Goal: Task Accomplishment & Management: Use online tool/utility

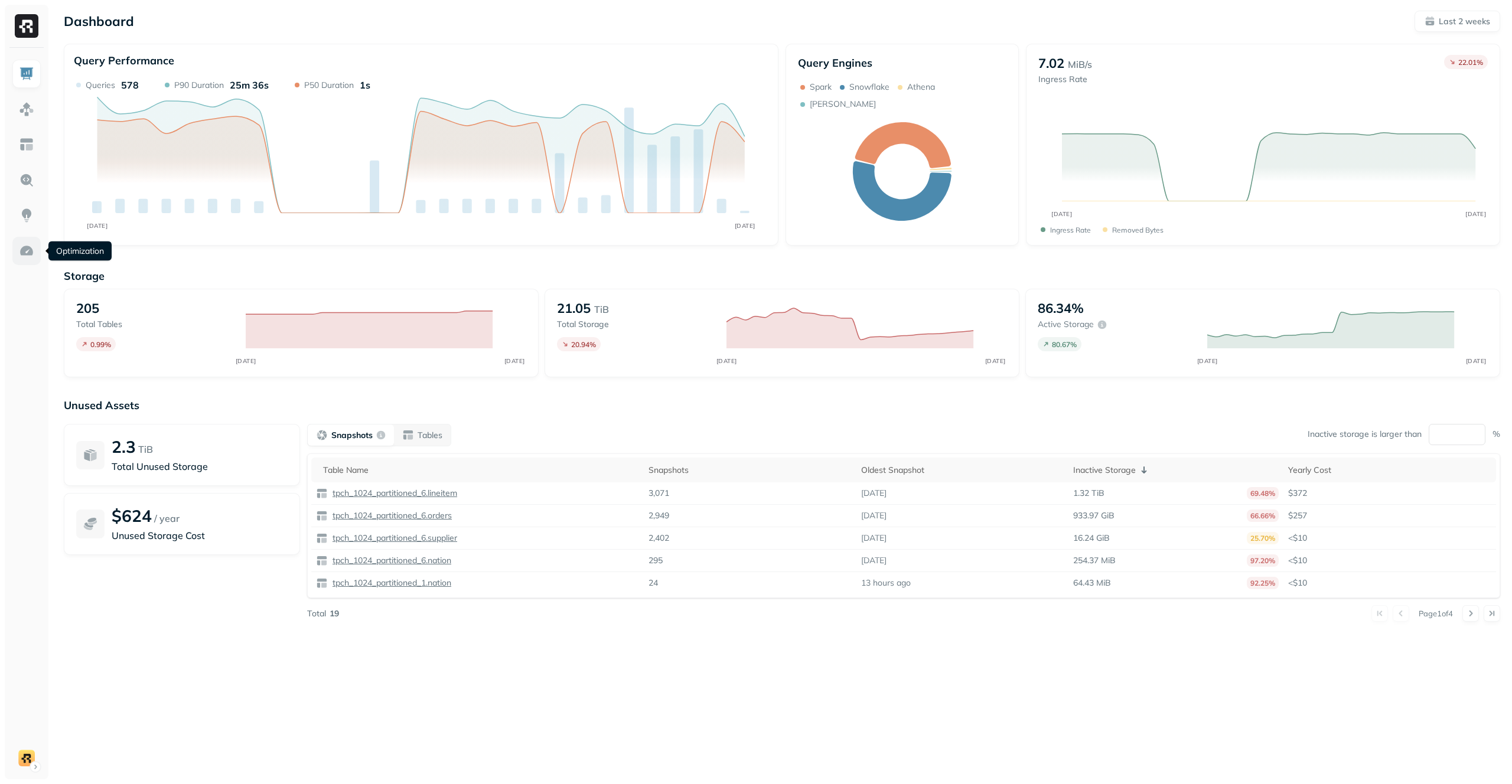
click at [35, 252] on link at bounding box center [26, 250] width 28 height 28
click at [31, 252] on img at bounding box center [26, 250] width 15 height 15
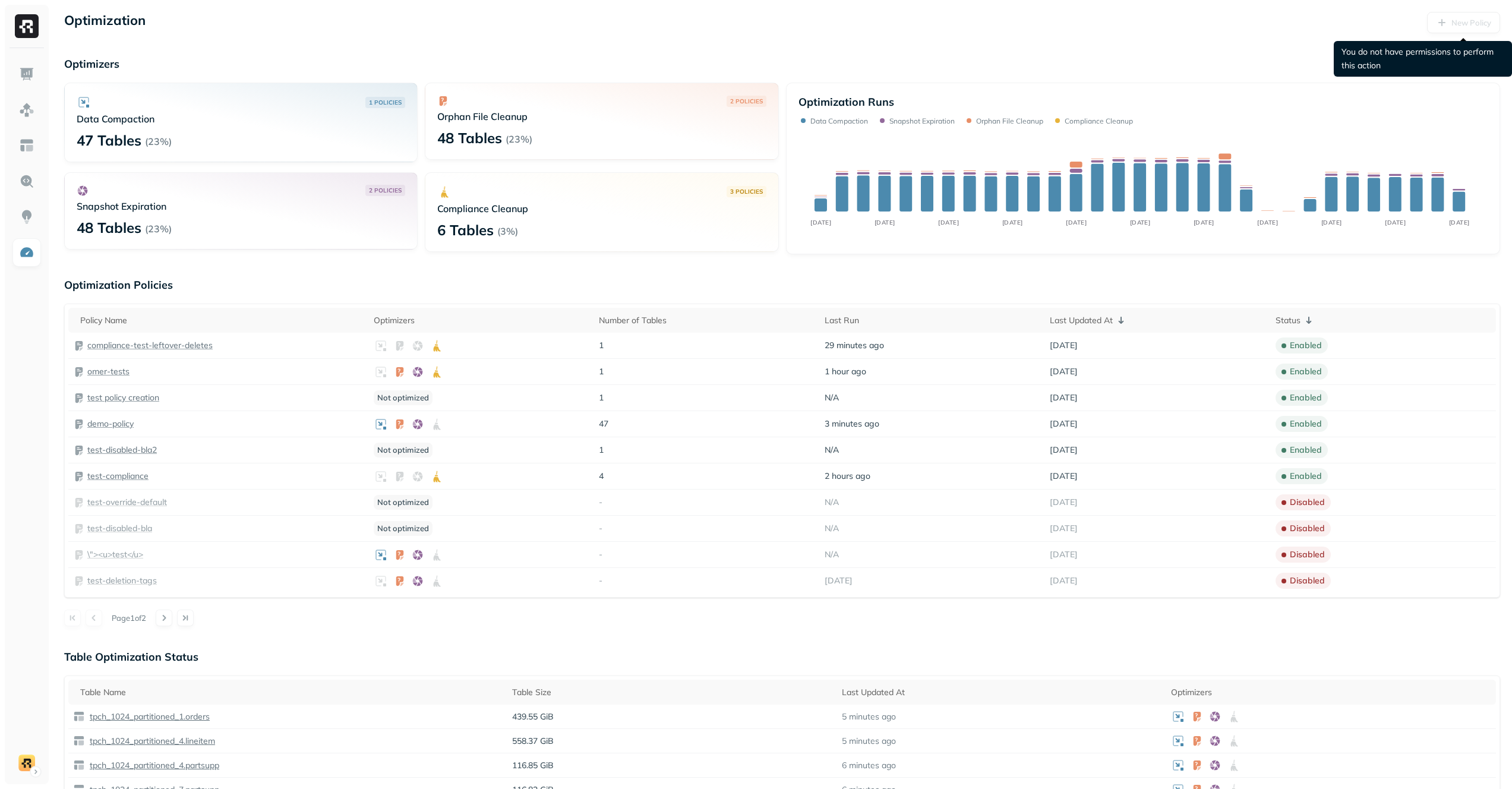
click at [1477, 22] on div "New Policy" at bounding box center [1463, 22] width 73 height 21
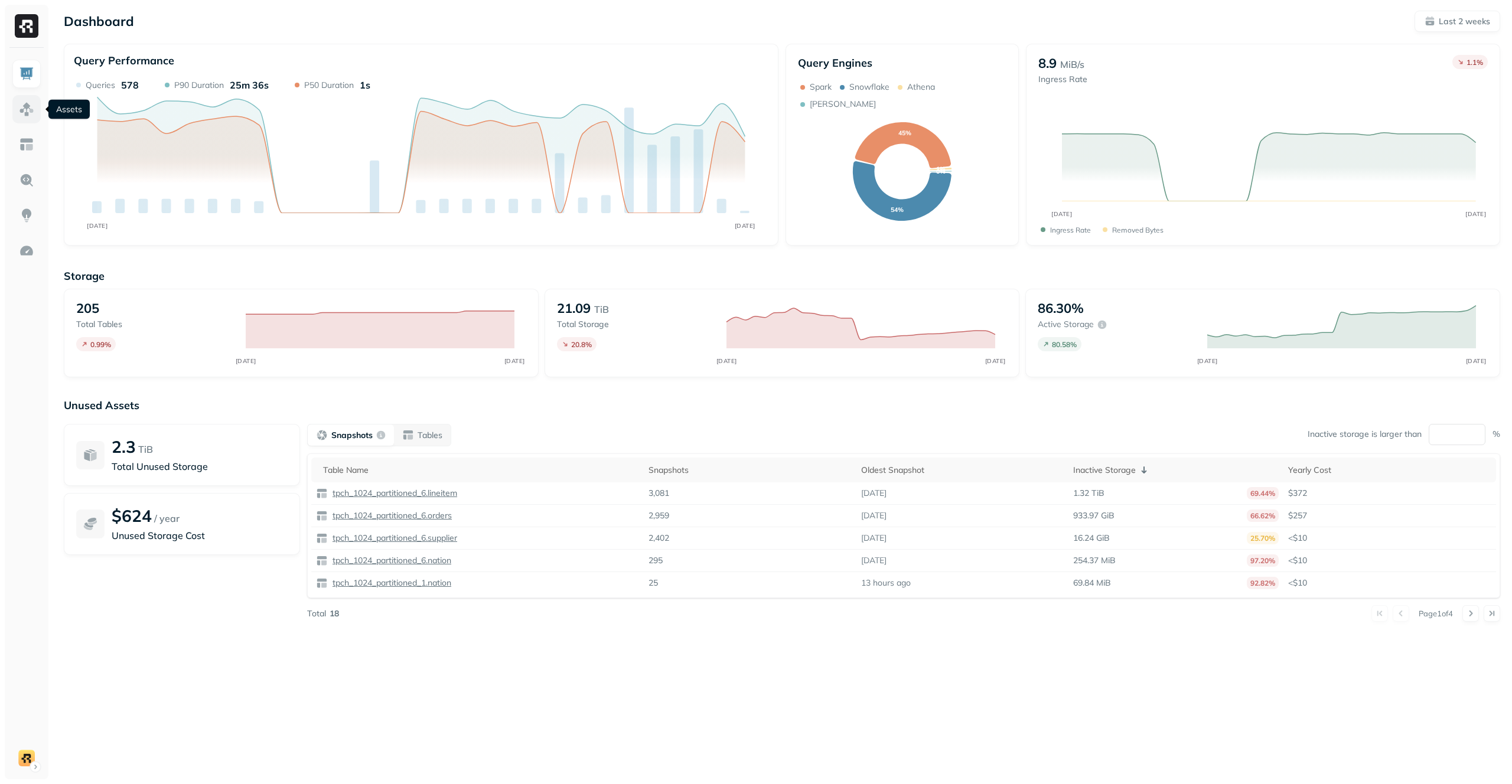
click at [26, 112] on img at bounding box center [26, 109] width 15 height 15
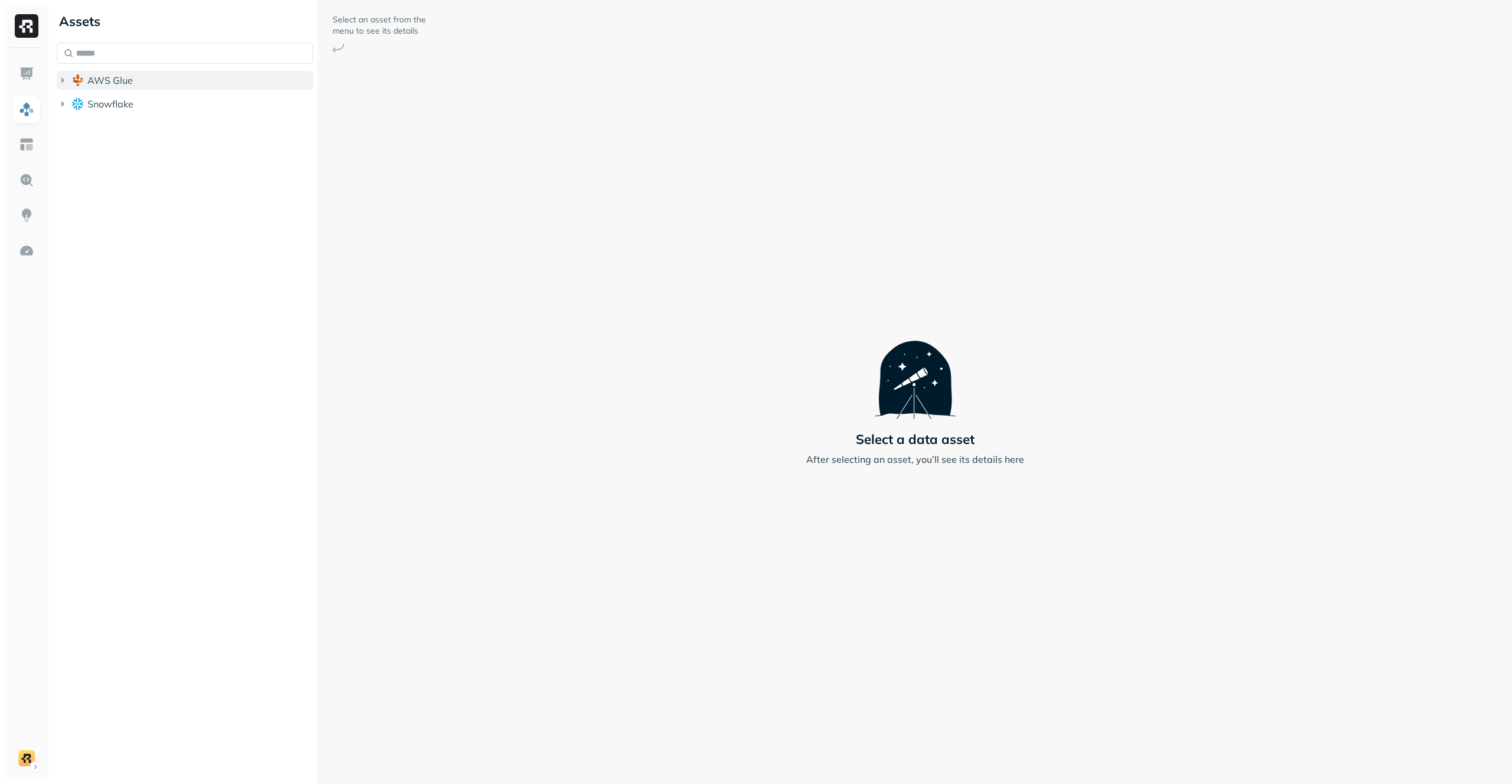
click at [135, 80] on button "AWS Glue" at bounding box center [184, 80] width 256 height 19
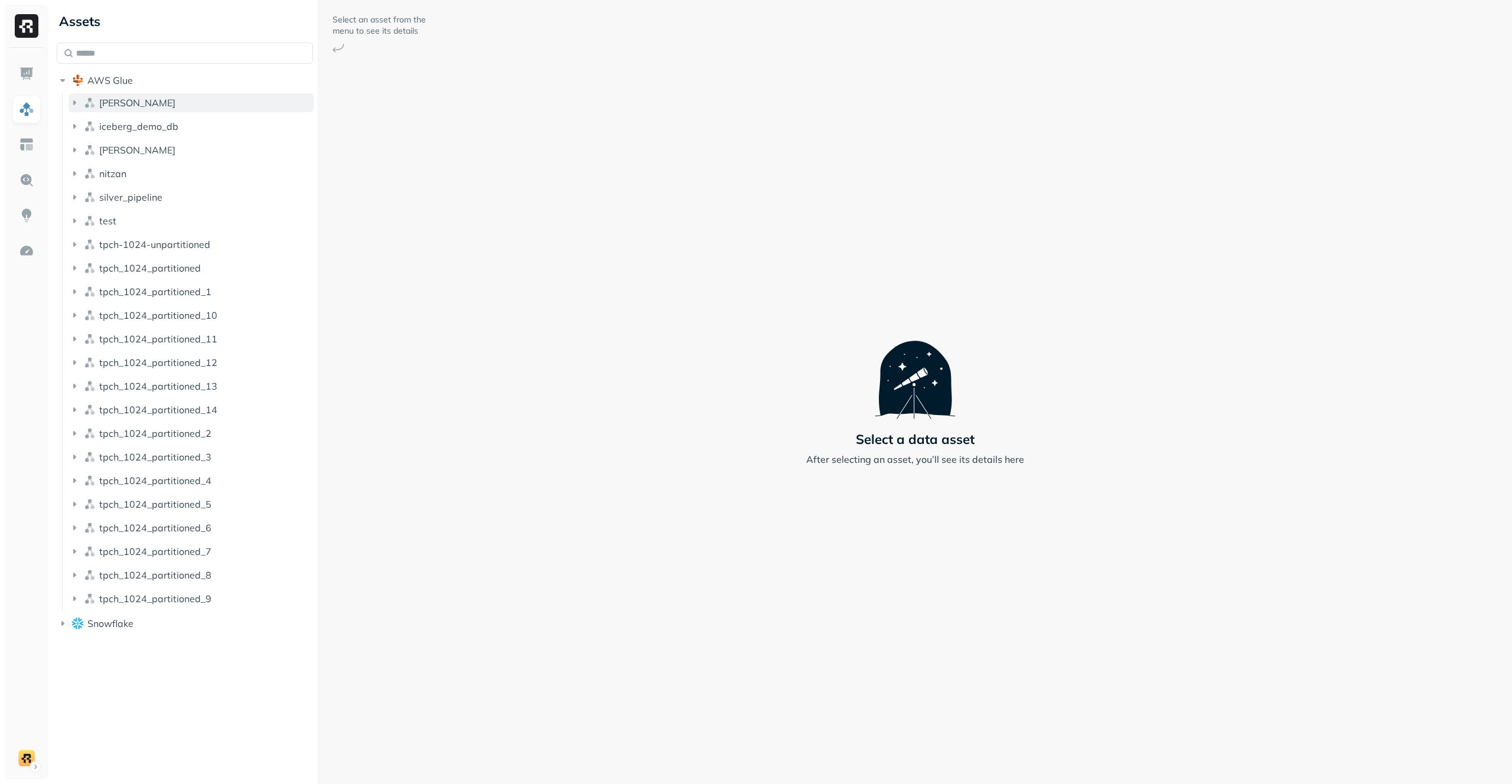
click at [137, 105] on button "[PERSON_NAME]" at bounding box center [190, 102] width 245 height 19
click at [144, 127] on button "Tables ( 1 )" at bounding box center [197, 125] width 234 height 19
click at [167, 145] on link "users" at bounding box center [203, 148] width 222 height 19
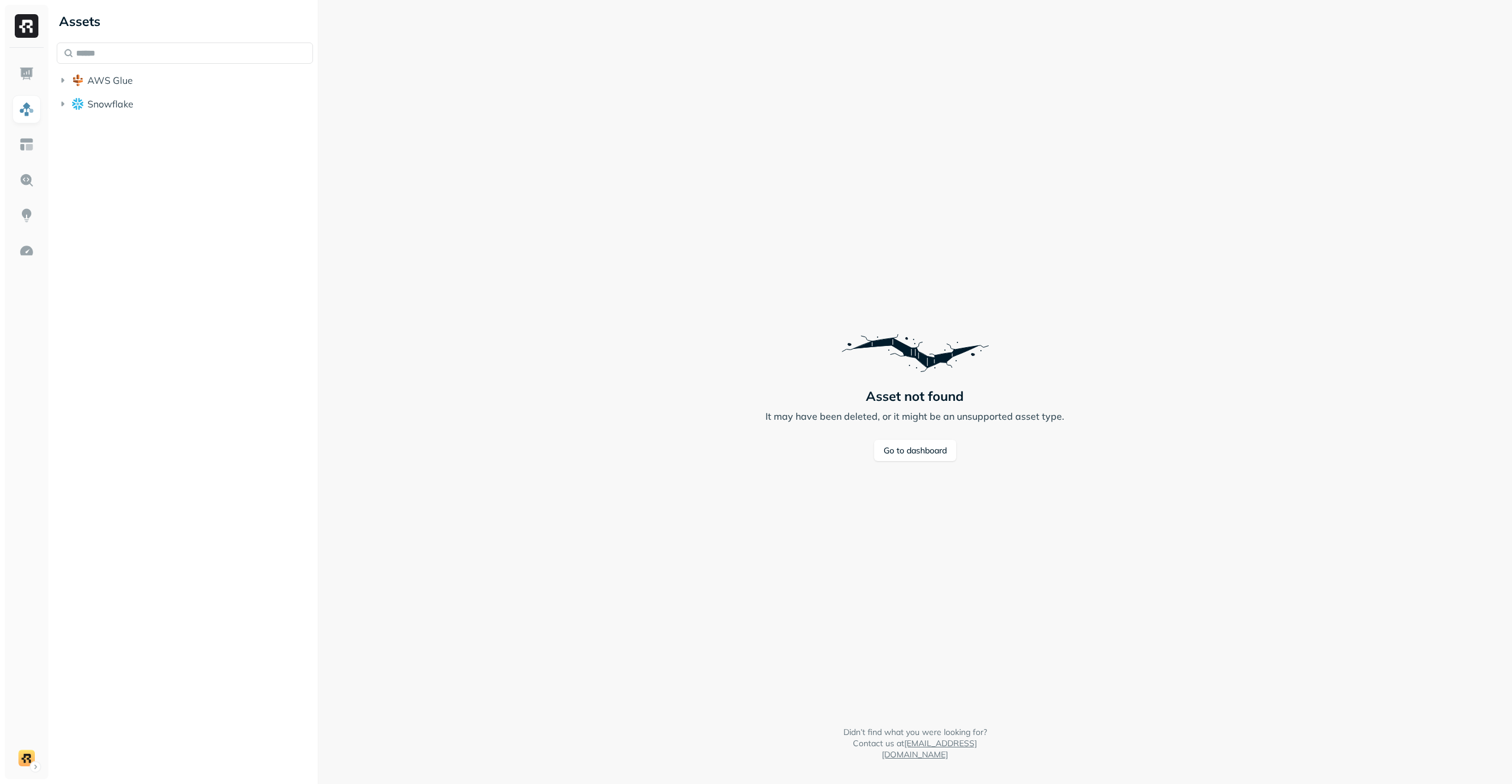
click at [445, 39] on div "Asset not found It may have been deleted, or it might be an unsupported asset t…" at bounding box center [914, 392] width 1193 height 784
click at [444, 38] on div "Asset not found It may have been deleted, or it might be an unsupported asset t…" at bounding box center [914, 392] width 1193 height 784
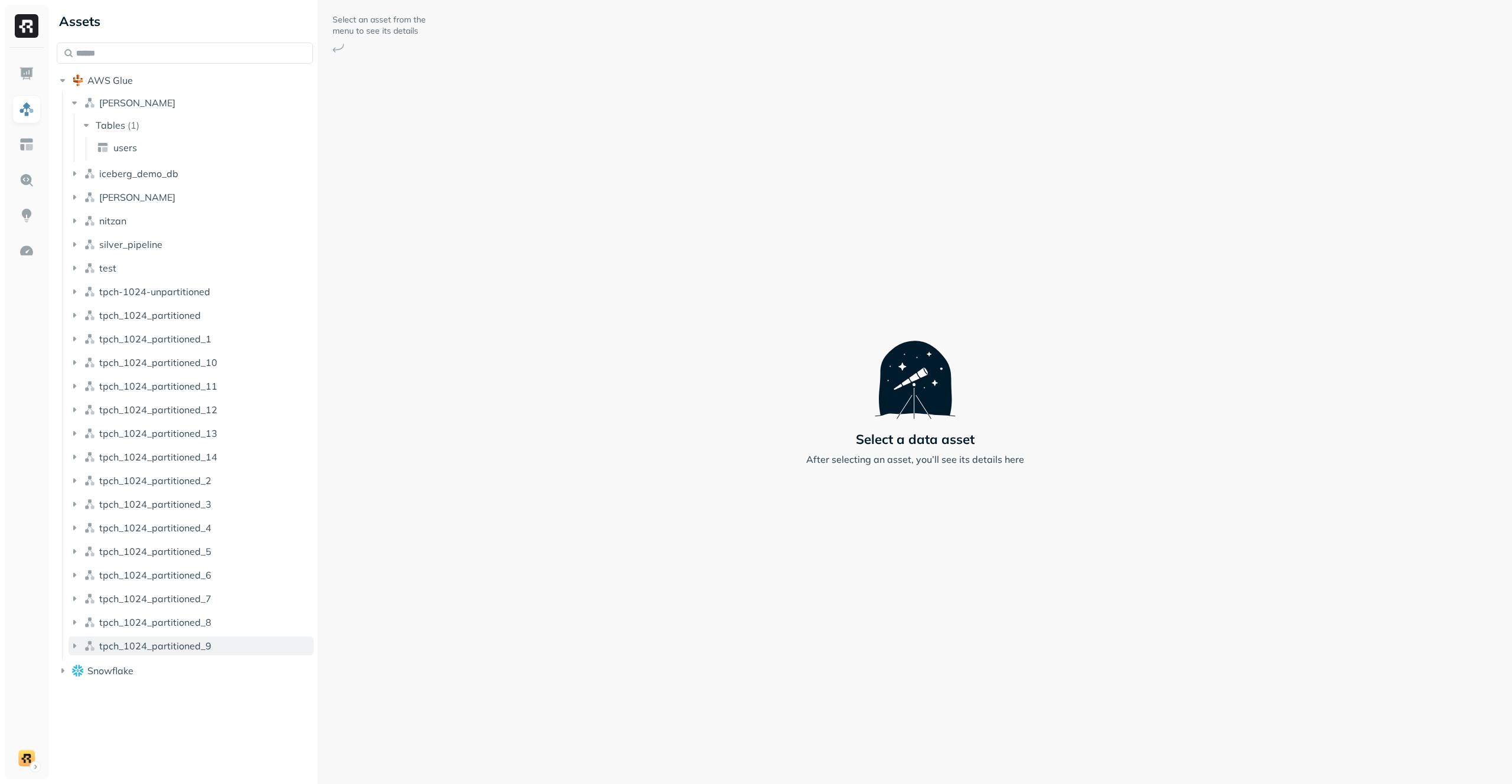
drag, startPoint x: 211, startPoint y: 648, endPoint x: 94, endPoint y: 647, distance: 117.0
click at [94, 647] on button "tpch_1024_partitioned_9" at bounding box center [190, 646] width 245 height 19
click at [138, 651] on span "tpch_1024_partitioned_9" at bounding box center [155, 646] width 112 height 12
click at [138, 650] on span "tpch_1024_partitioned_9" at bounding box center [155, 646] width 112 height 12
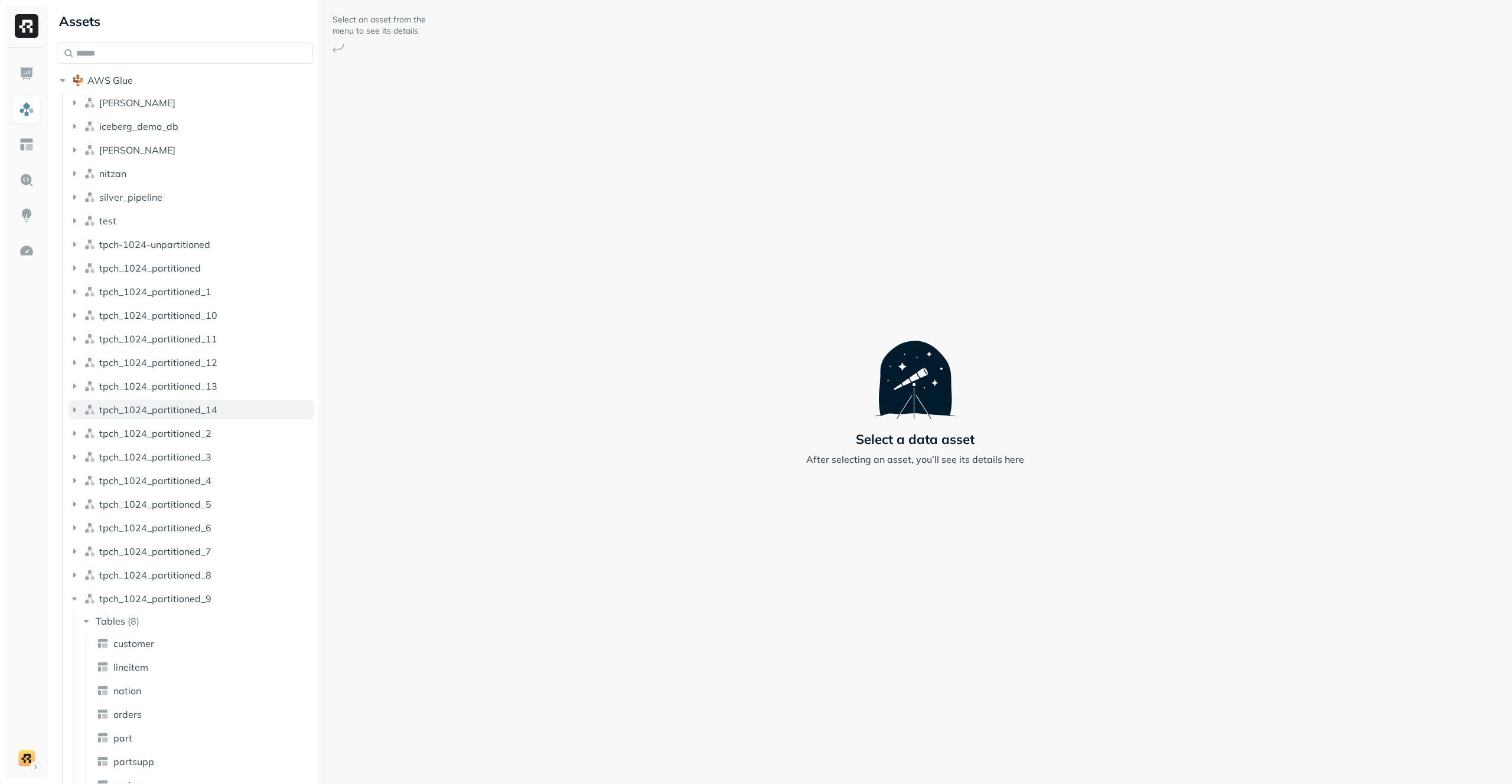
scroll to position [68, 0]
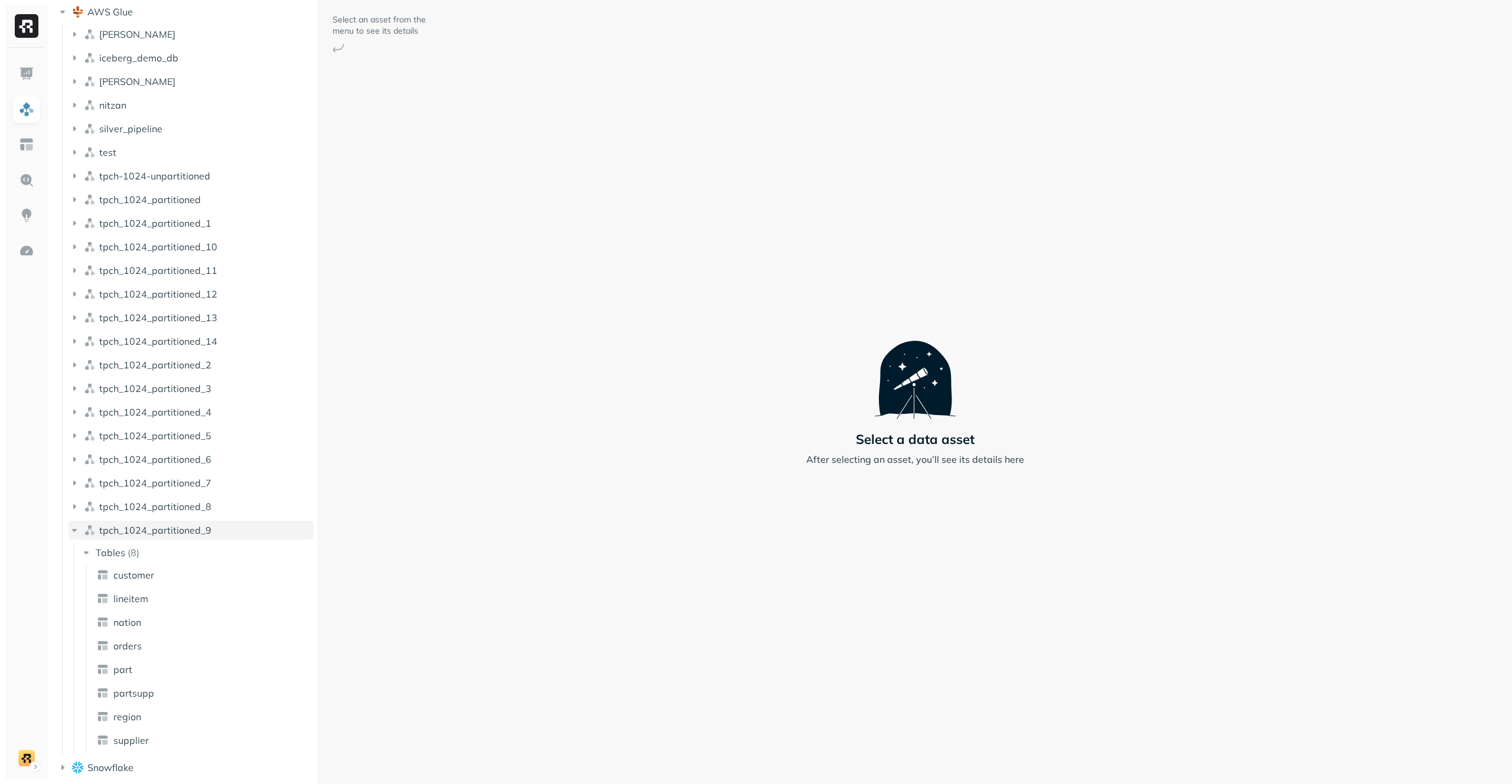
click at [261, 528] on button "tpch_1024_partitioned_9" at bounding box center [190, 530] width 245 height 19
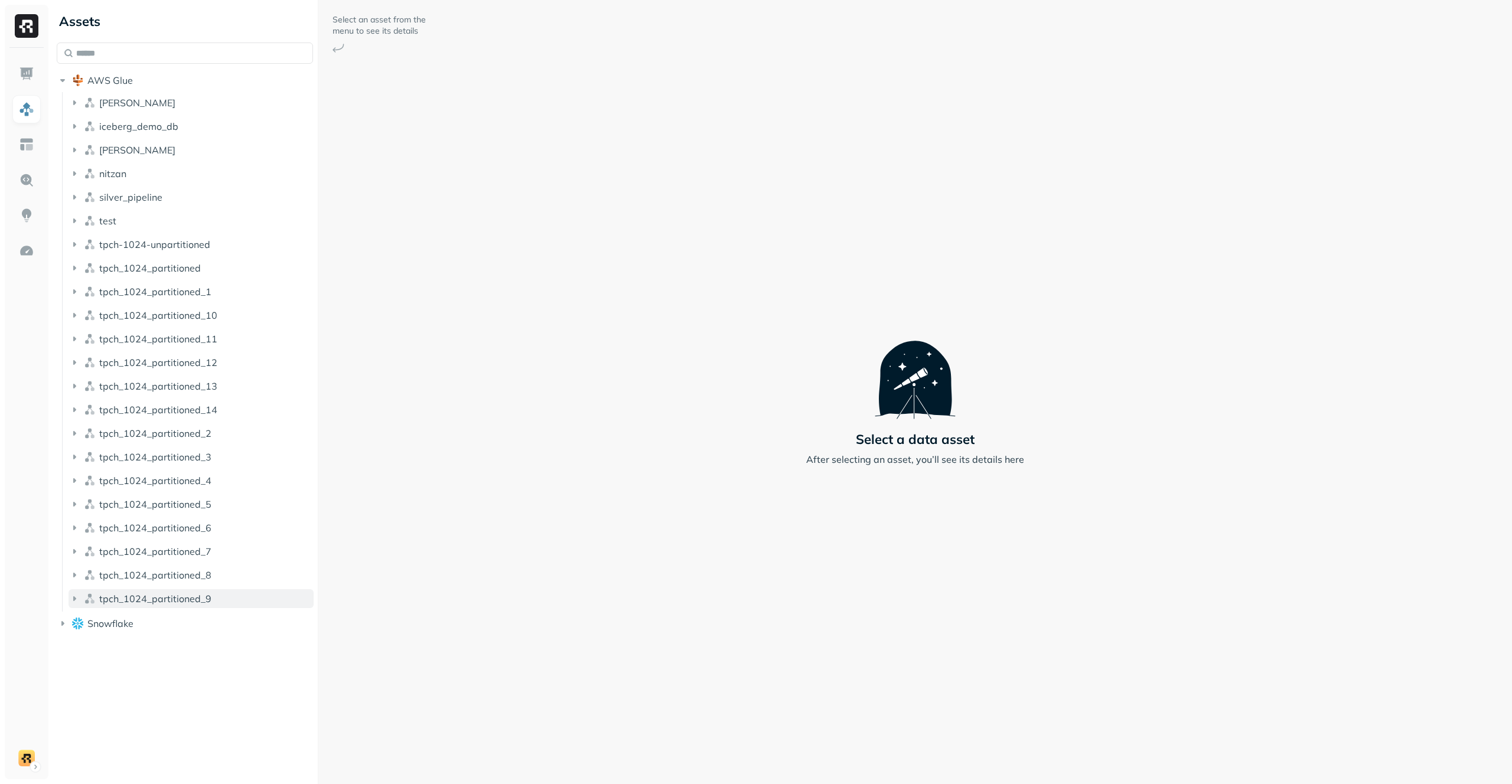
click at [231, 598] on button "tpch_1024_partitioned_9" at bounding box center [190, 598] width 245 height 19
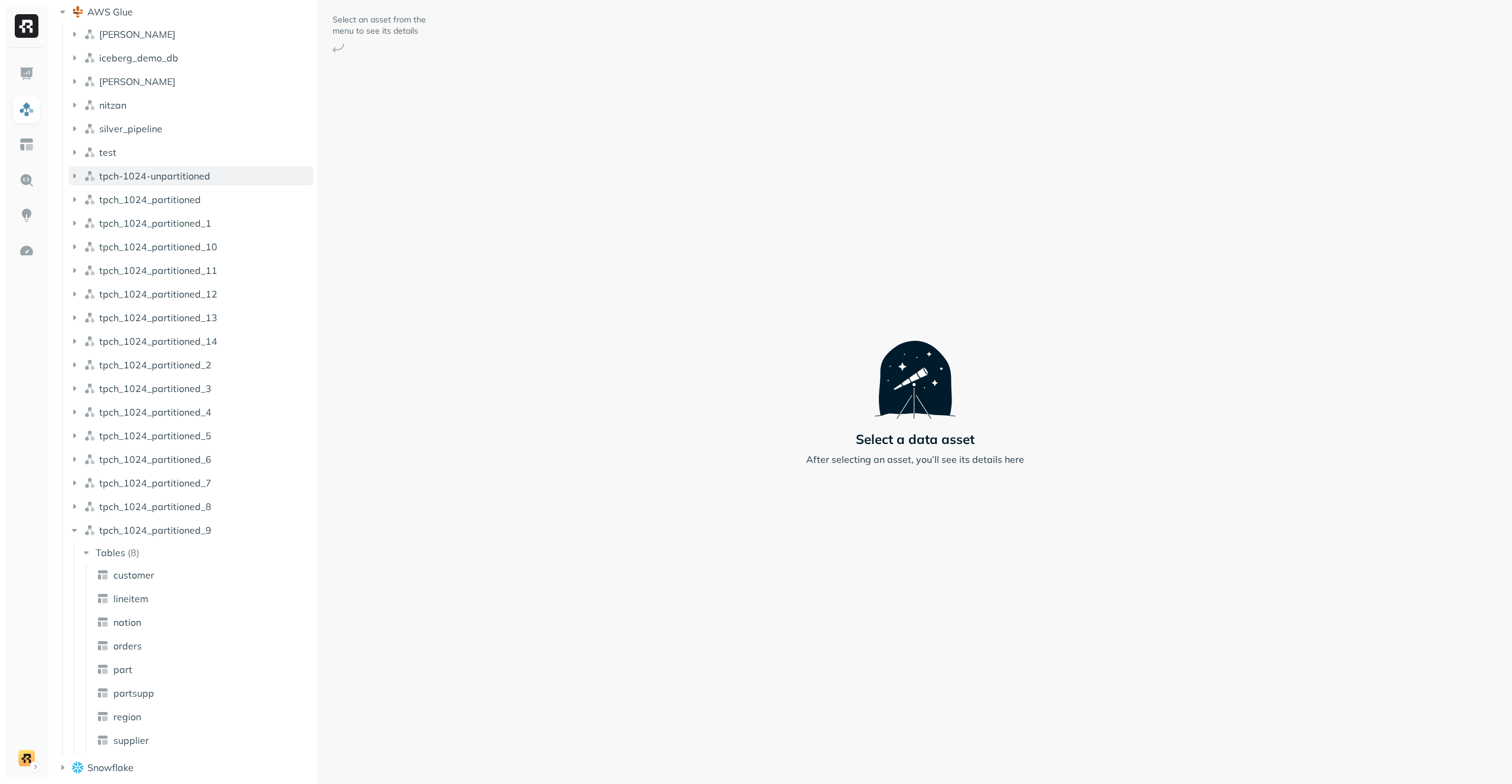
click at [211, 177] on button "tpch-1024-unpartitioned" at bounding box center [190, 176] width 245 height 19
click at [196, 192] on button "Tables ( 8 )" at bounding box center [197, 198] width 234 height 19
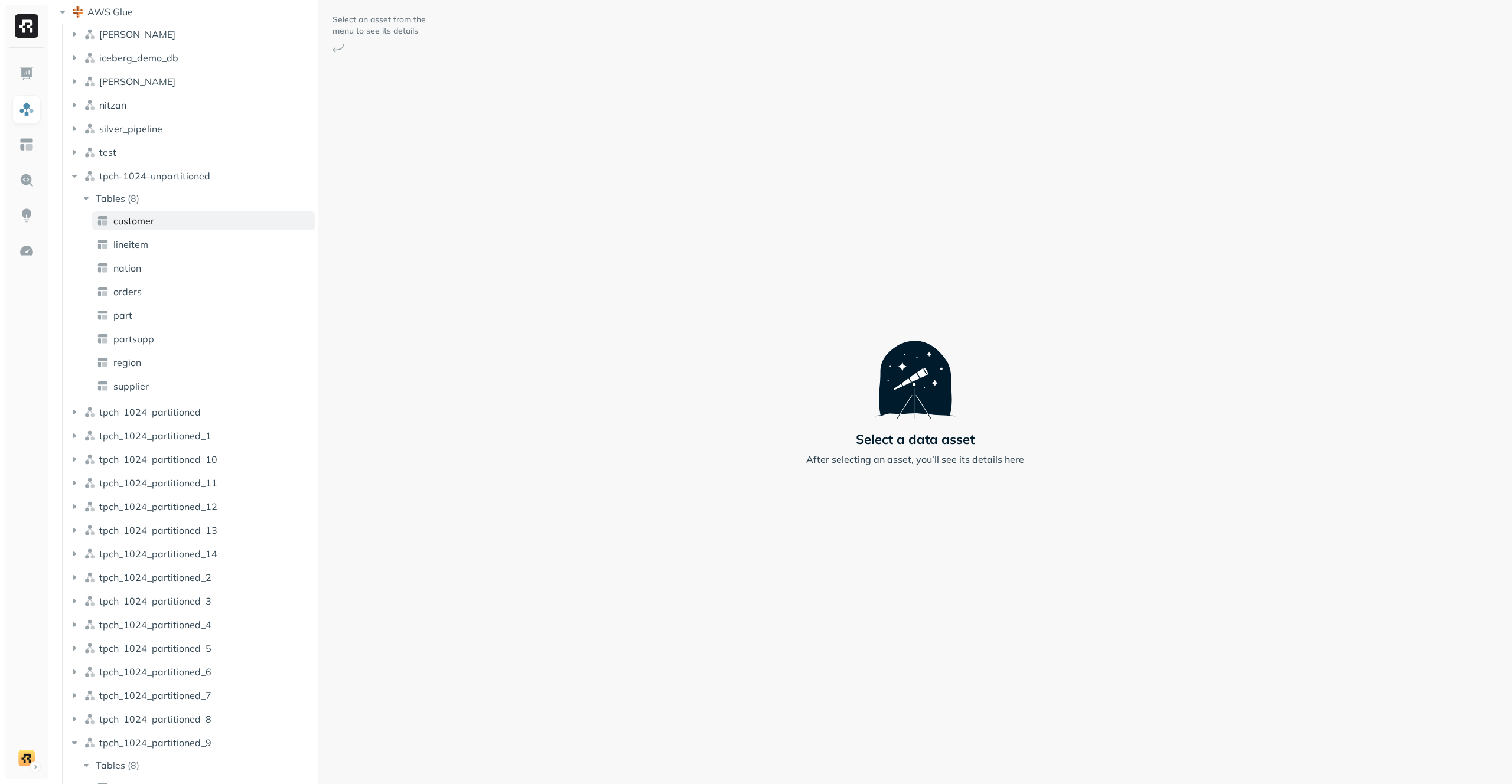
click at [190, 220] on link "customer" at bounding box center [203, 220] width 222 height 19
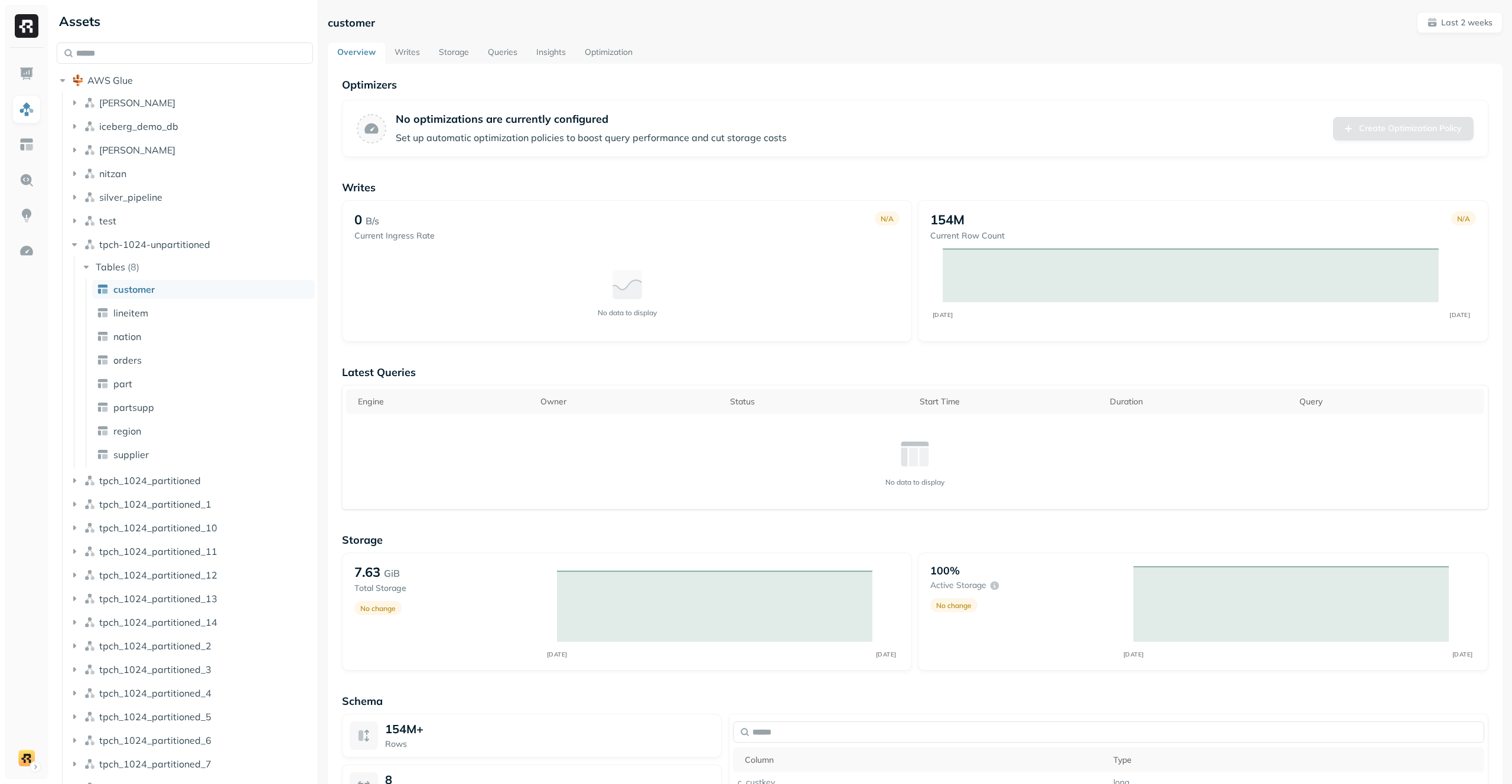
click at [486, 50] on link "Queries" at bounding box center [502, 53] width 48 height 21
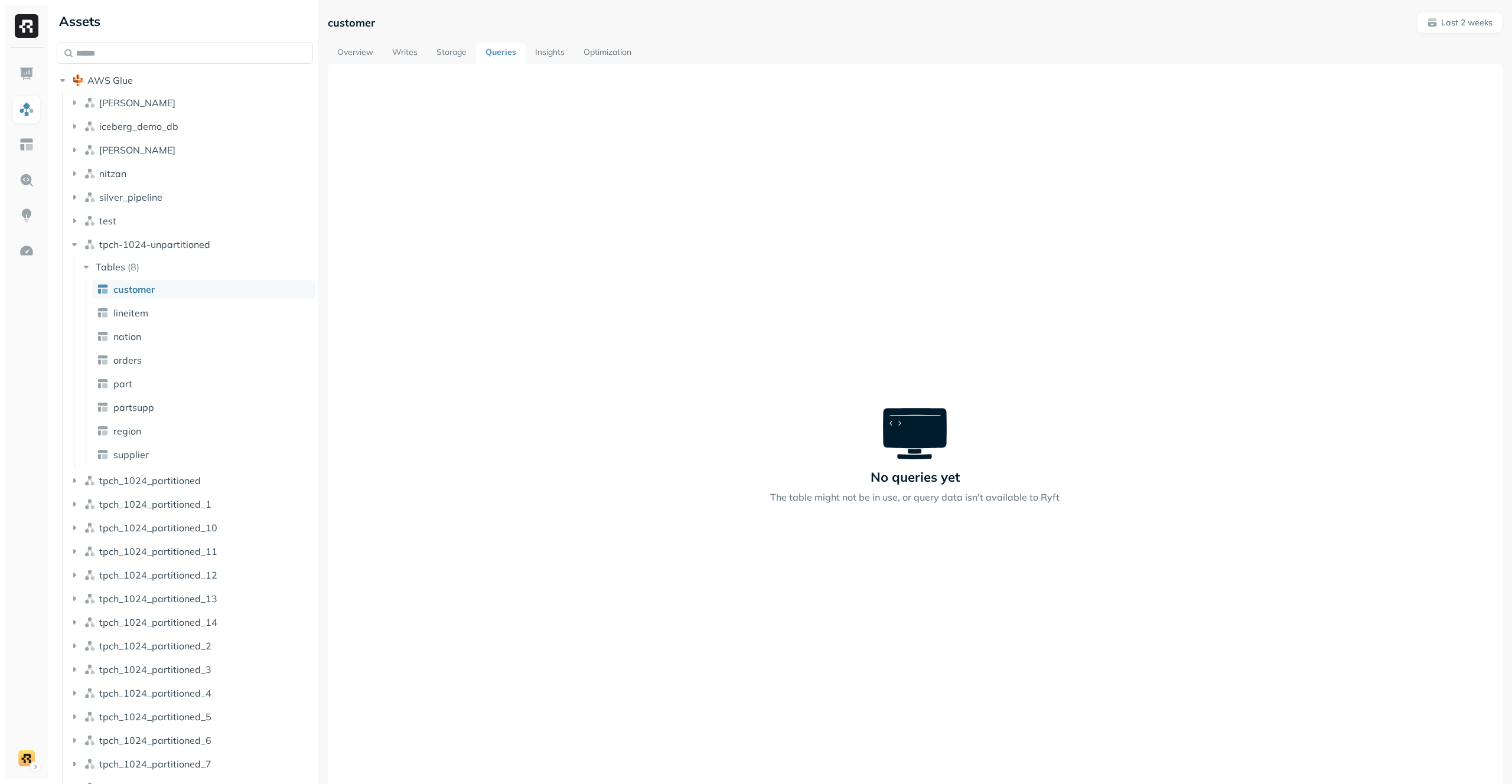
click at [455, 55] on link "Storage" at bounding box center [452, 53] width 49 height 21
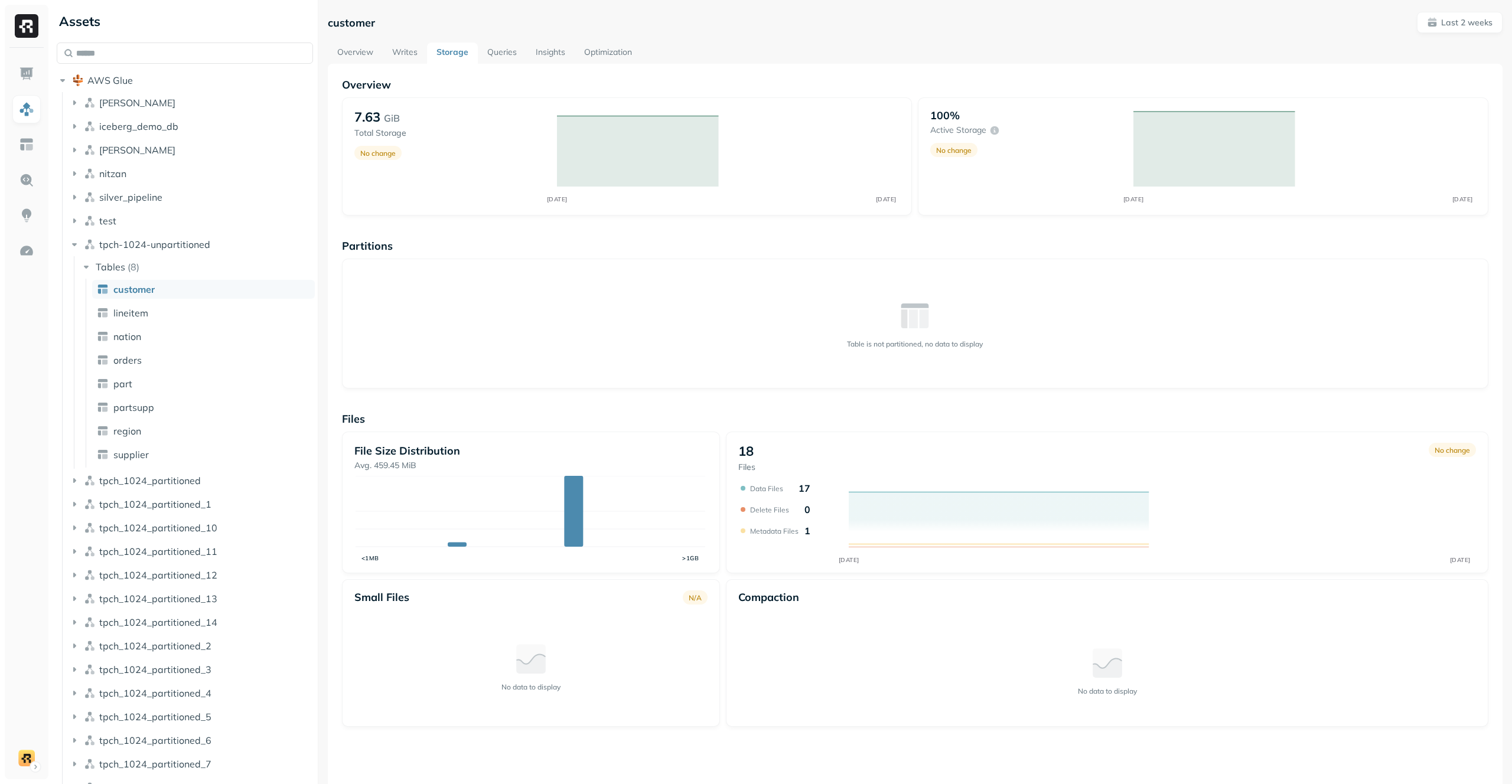
click at [410, 47] on link "Writes" at bounding box center [404, 53] width 45 height 21
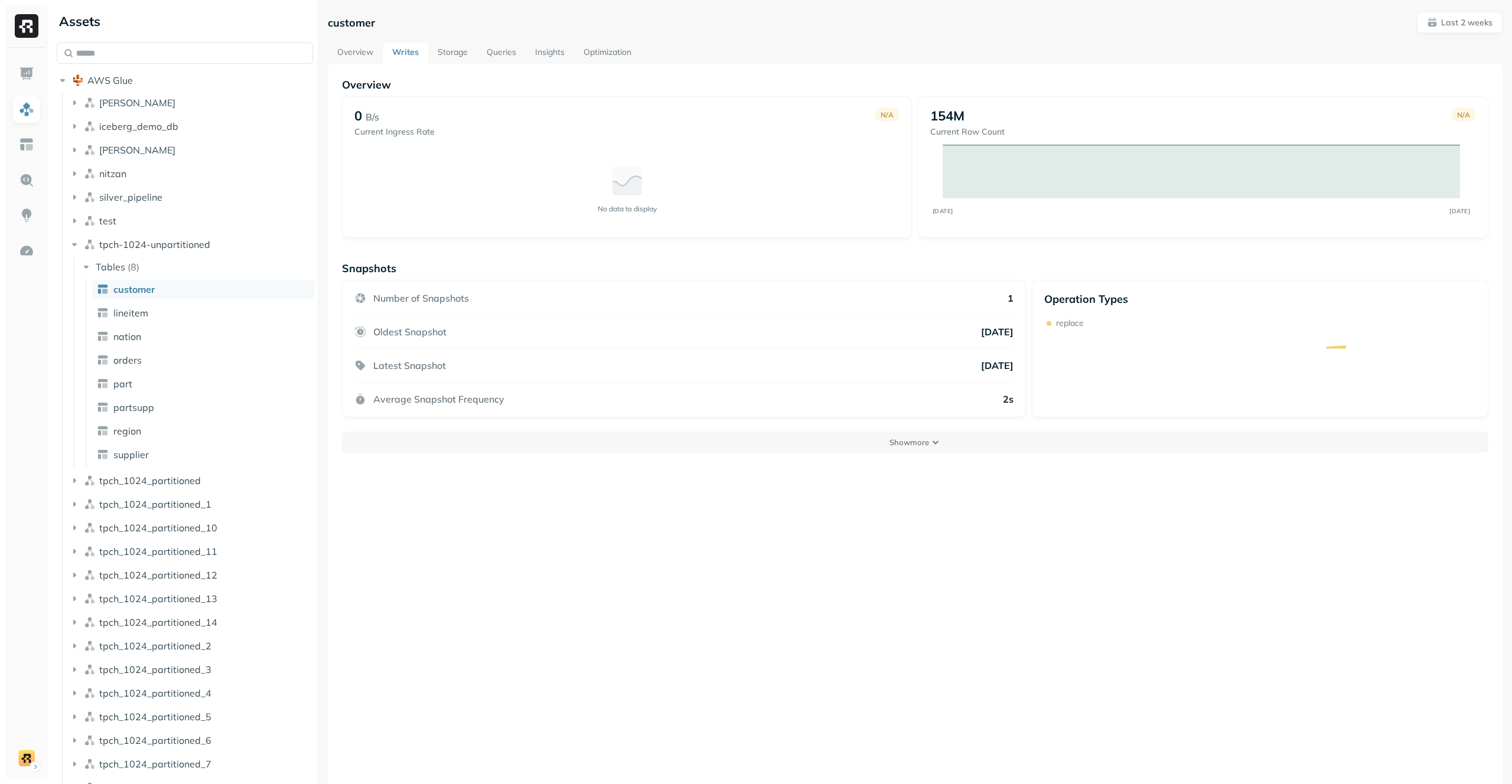
click at [354, 55] on link "Overview" at bounding box center [355, 53] width 55 height 21
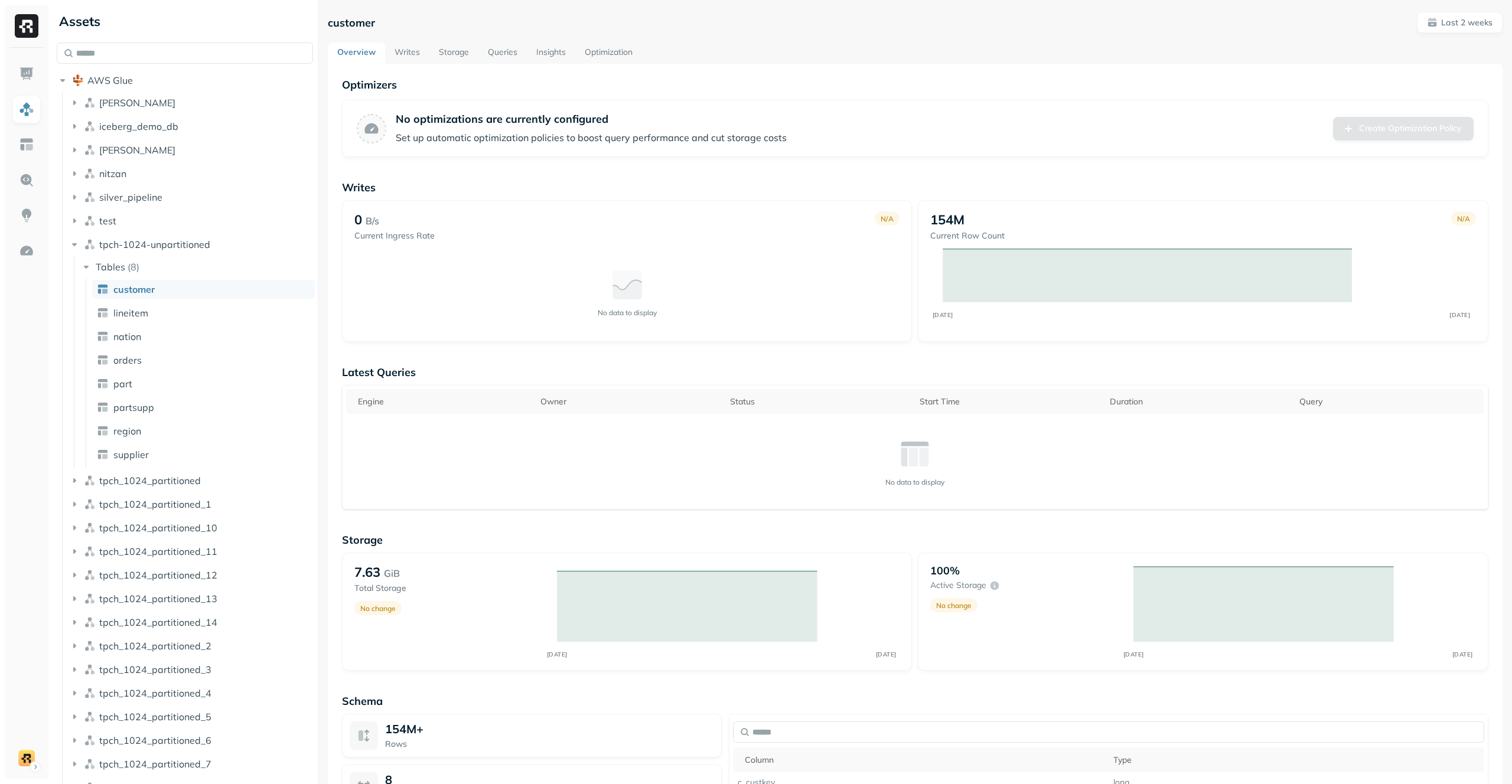
click at [401, 51] on link "Writes" at bounding box center [407, 53] width 45 height 21
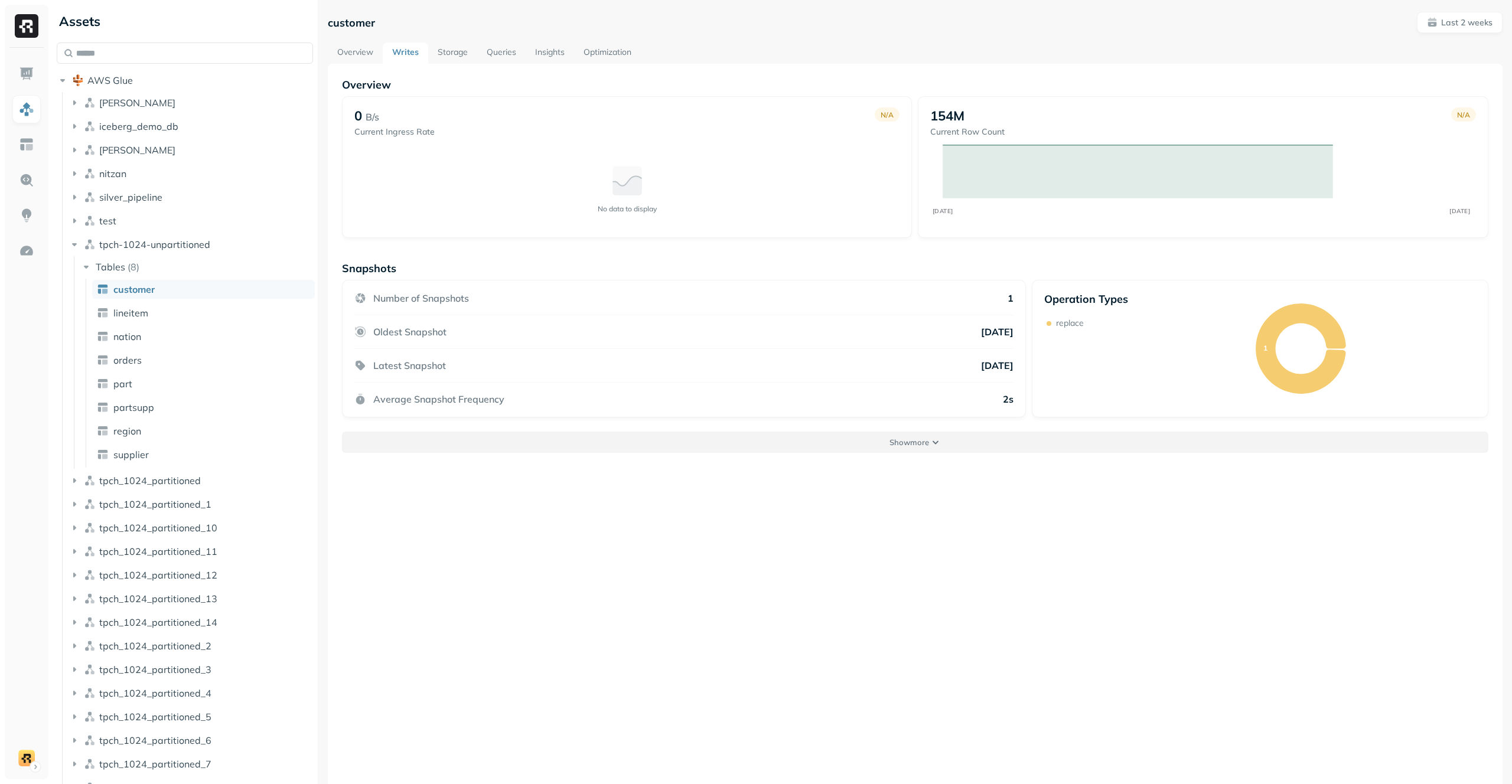
click at [863, 447] on button "Show more" at bounding box center [914, 442] width 1146 height 21
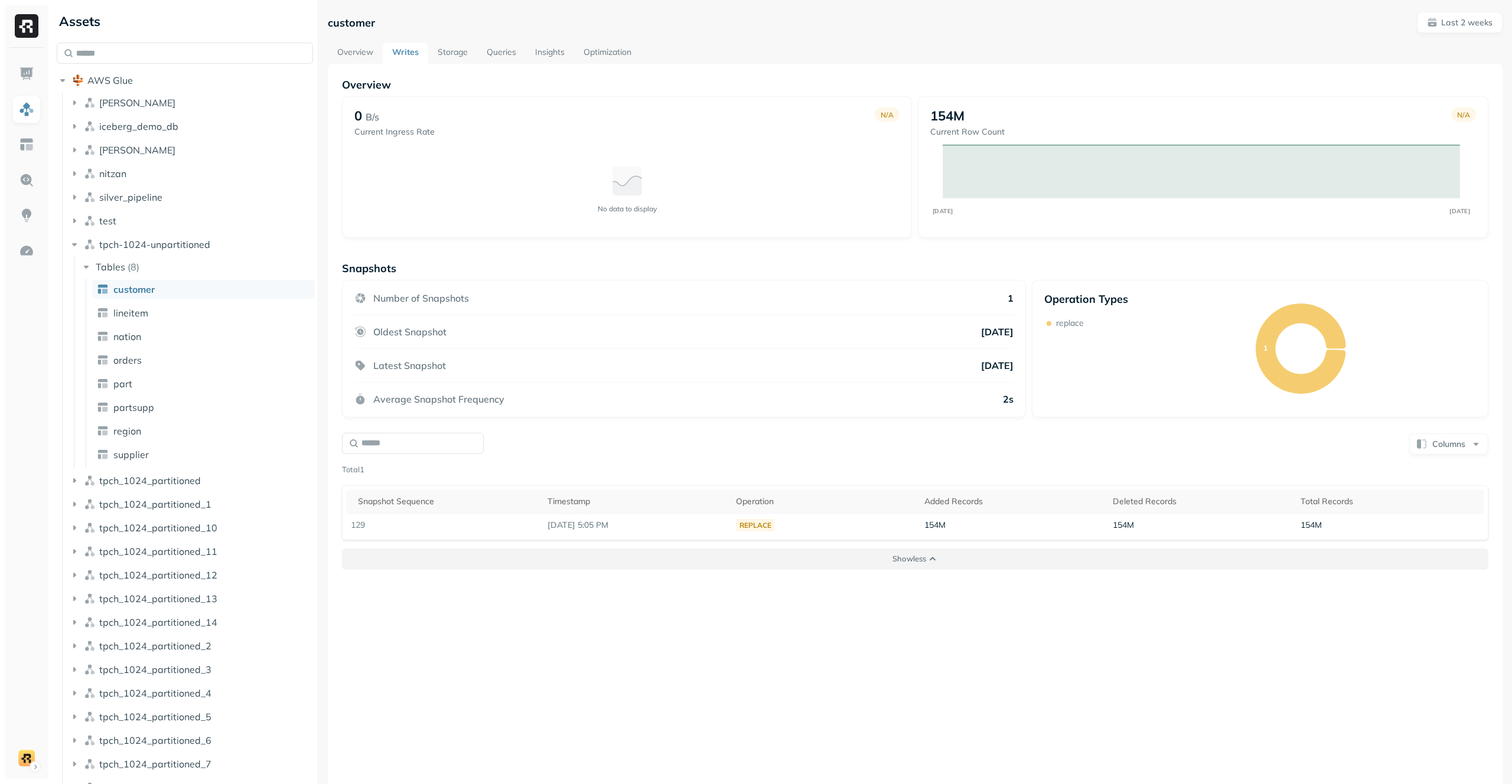
click at [897, 559] on p "Show less" at bounding box center [909, 558] width 34 height 11
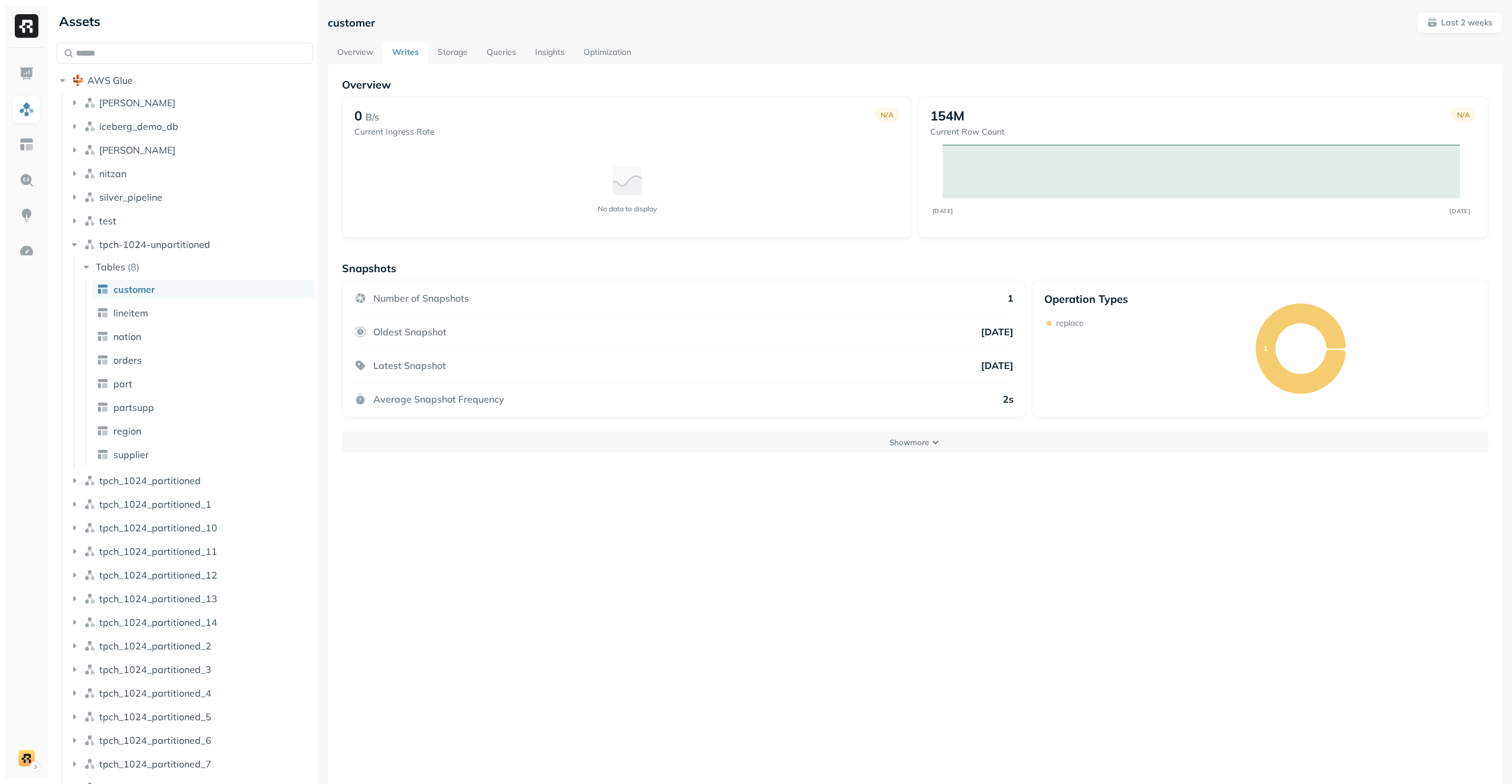
click at [496, 58] on link "Queries" at bounding box center [501, 53] width 48 height 21
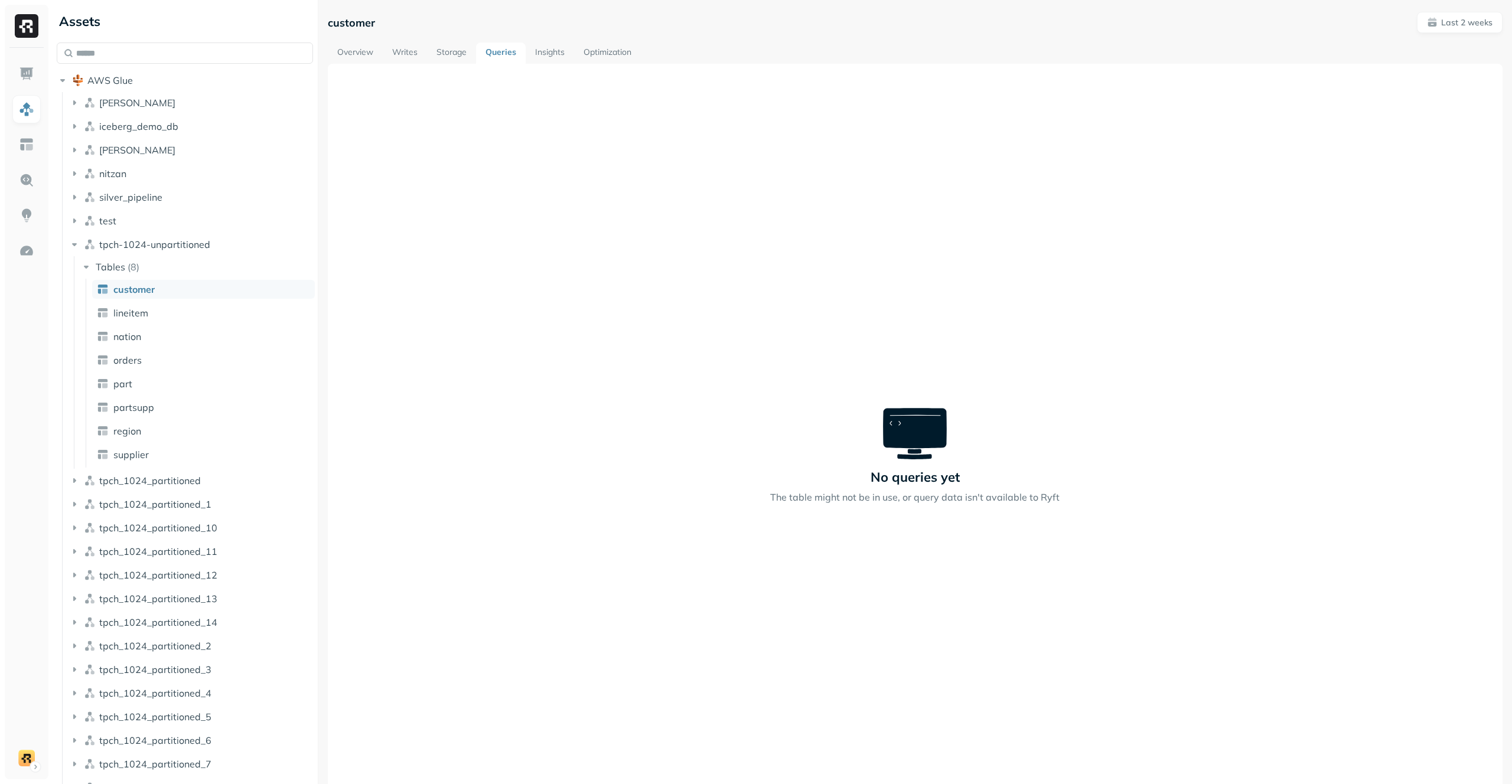
click at [549, 49] on link "Insights" at bounding box center [549, 53] width 48 height 21
click at [607, 55] on link "Optimization" at bounding box center [607, 53] width 66 height 21
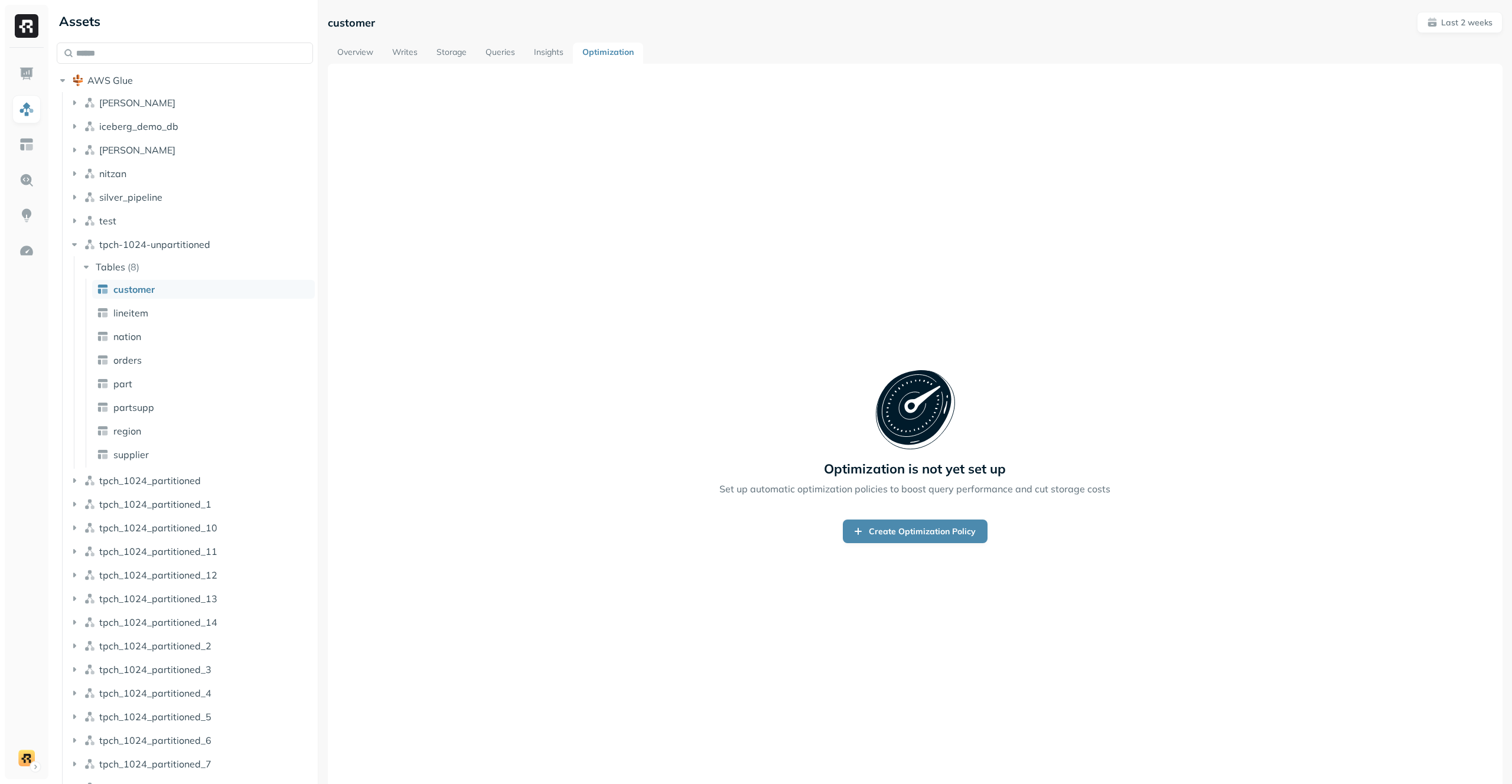
click at [365, 48] on link "Overview" at bounding box center [355, 53] width 55 height 21
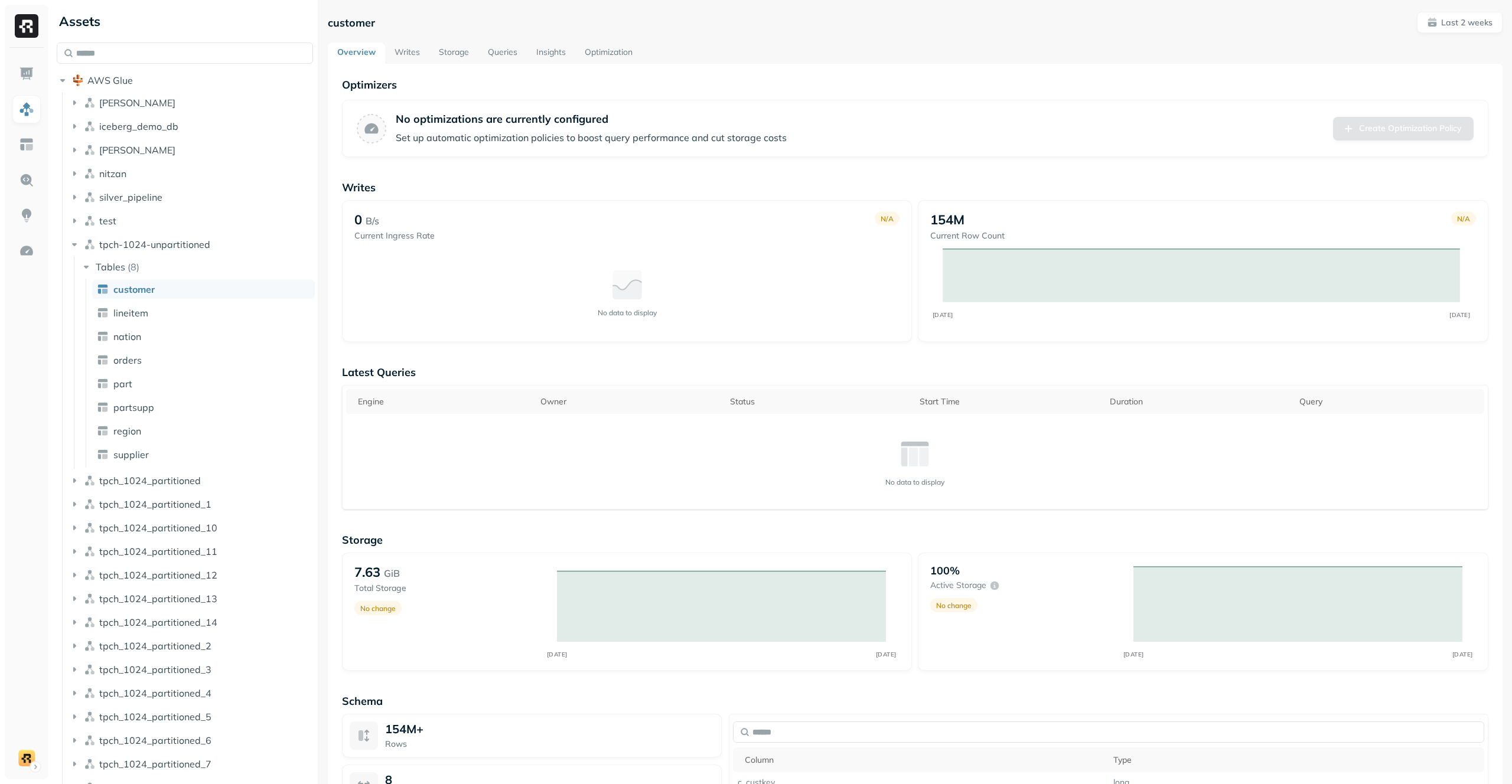
click at [611, 59] on link "Optimization" at bounding box center [608, 53] width 66 height 21
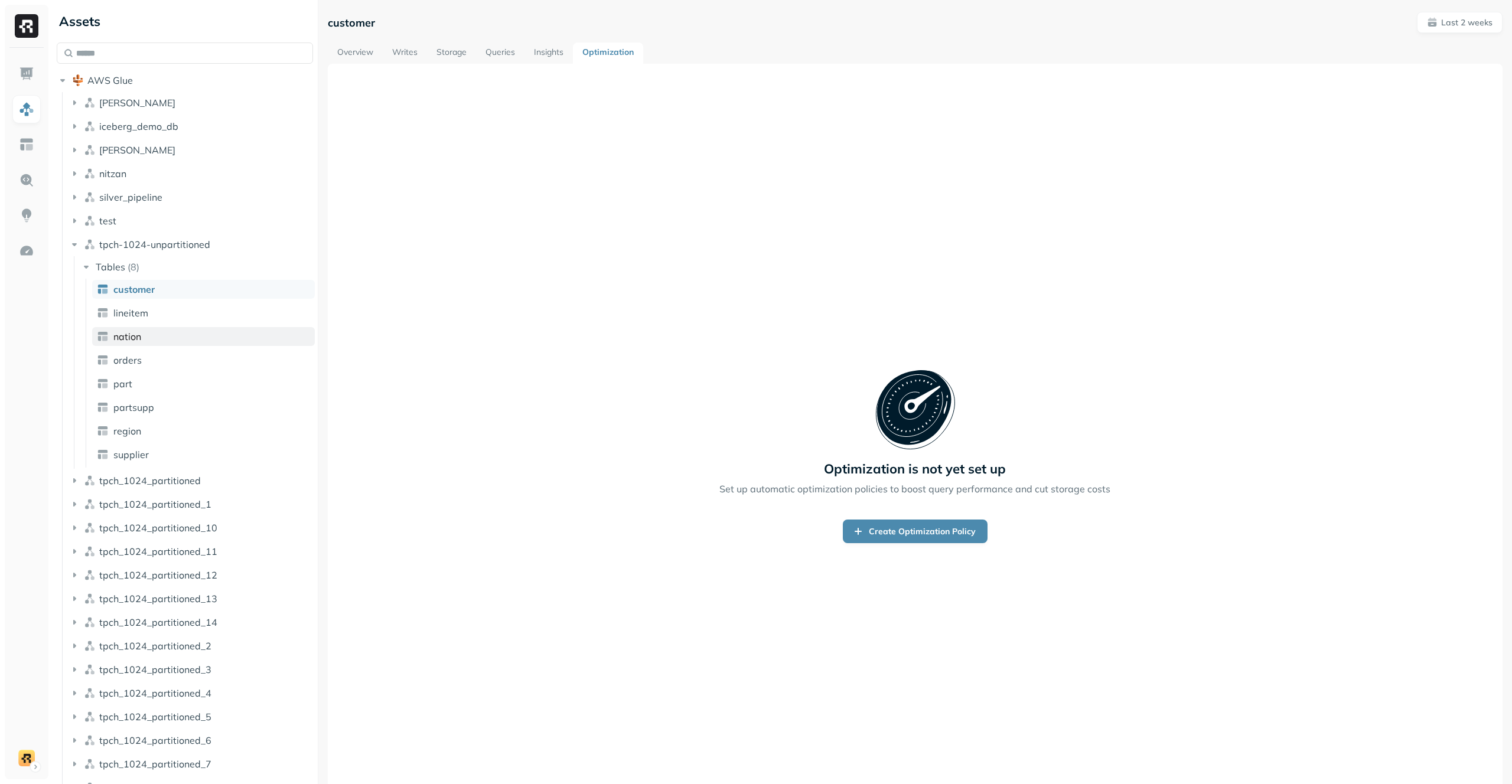
click at [231, 327] on link "nation" at bounding box center [203, 336] width 222 height 19
click at [915, 540] on link "Create Optimization Policy" at bounding box center [914, 532] width 145 height 24
drag, startPoint x: 951, startPoint y: 281, endPoint x: 909, endPoint y: 209, distance: 83.4
click at [909, 209] on div "Optimization is not yet set up Set up automatic optimization policies to boost …" at bounding box center [914, 455] width 1174 height 784
click at [31, 251] on img at bounding box center [26, 250] width 15 height 15
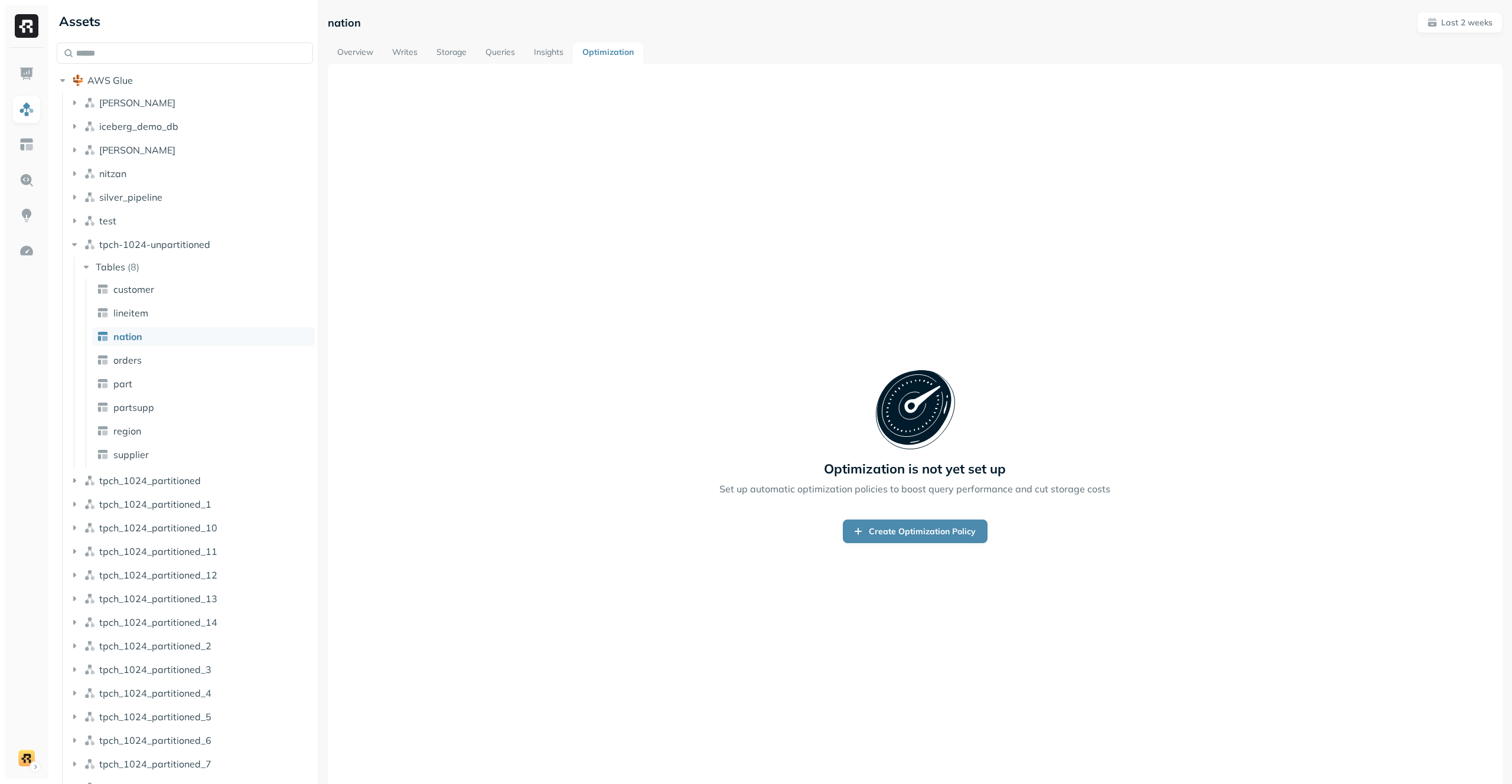
click at [557, 55] on link "Insights" at bounding box center [548, 53] width 48 height 21
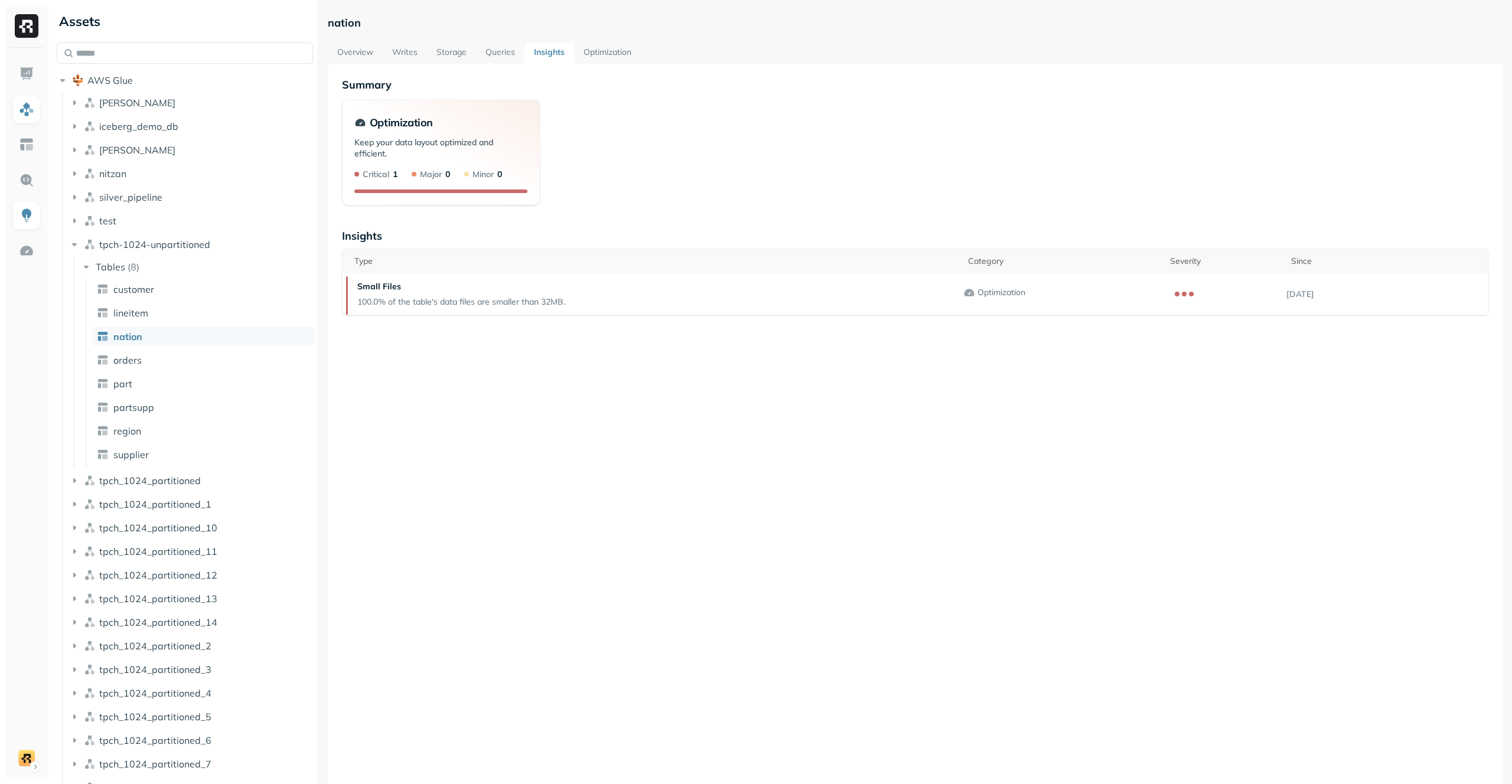
click at [617, 56] on link "Optimization" at bounding box center [607, 53] width 66 height 21
